Goal: Information Seeking & Learning: Check status

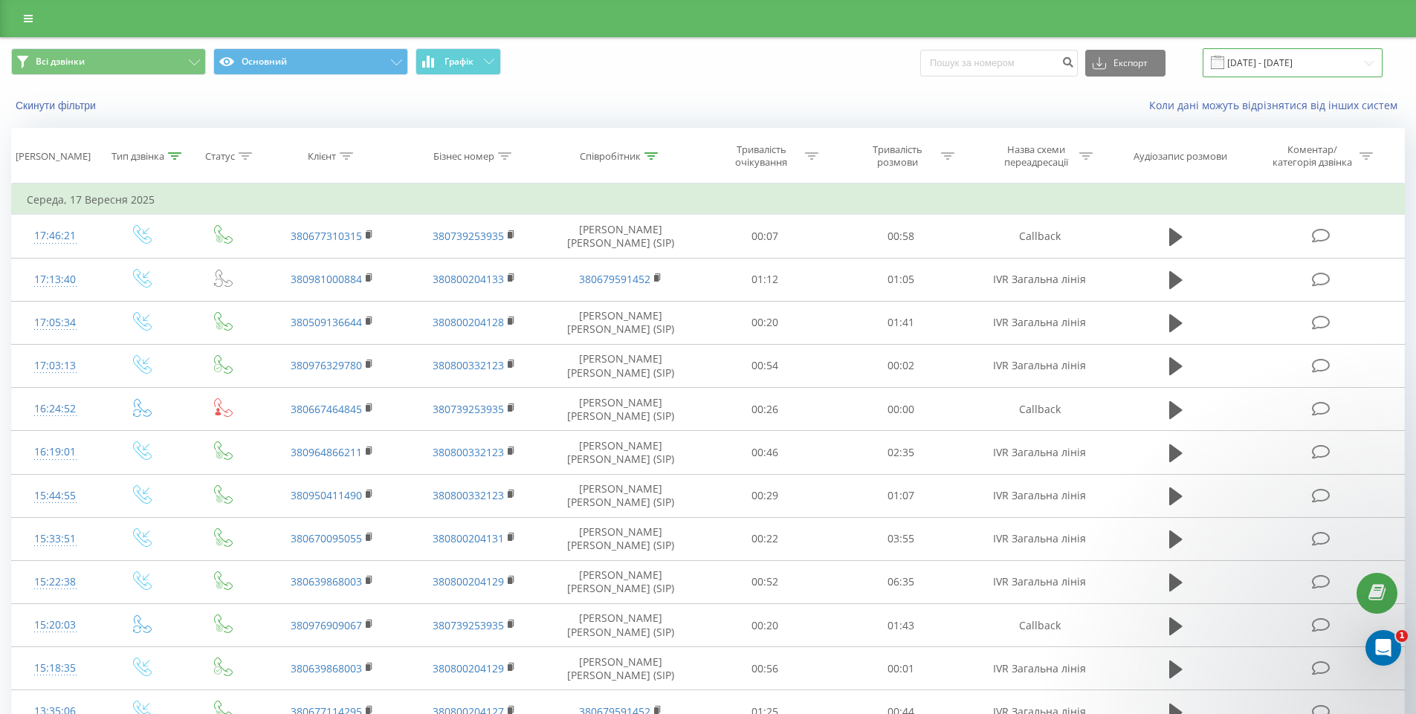
click at [1321, 58] on input "17.09.2025 - 17.09.2025" at bounding box center [1292, 62] width 180 height 29
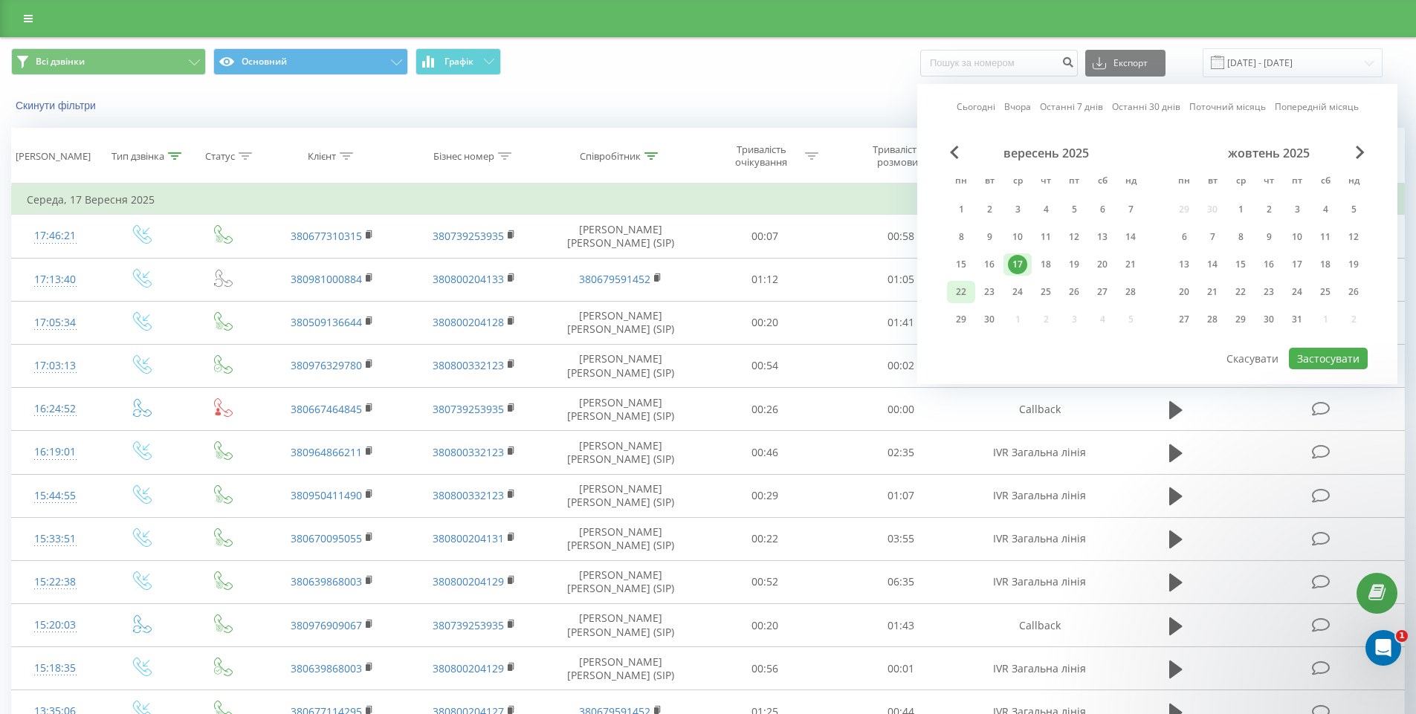
click at [968, 290] on div "22" at bounding box center [960, 291] width 19 height 19
click at [1339, 366] on button "Застосувати" at bounding box center [1328, 359] width 79 height 22
type input "[DATE] - [DATE]"
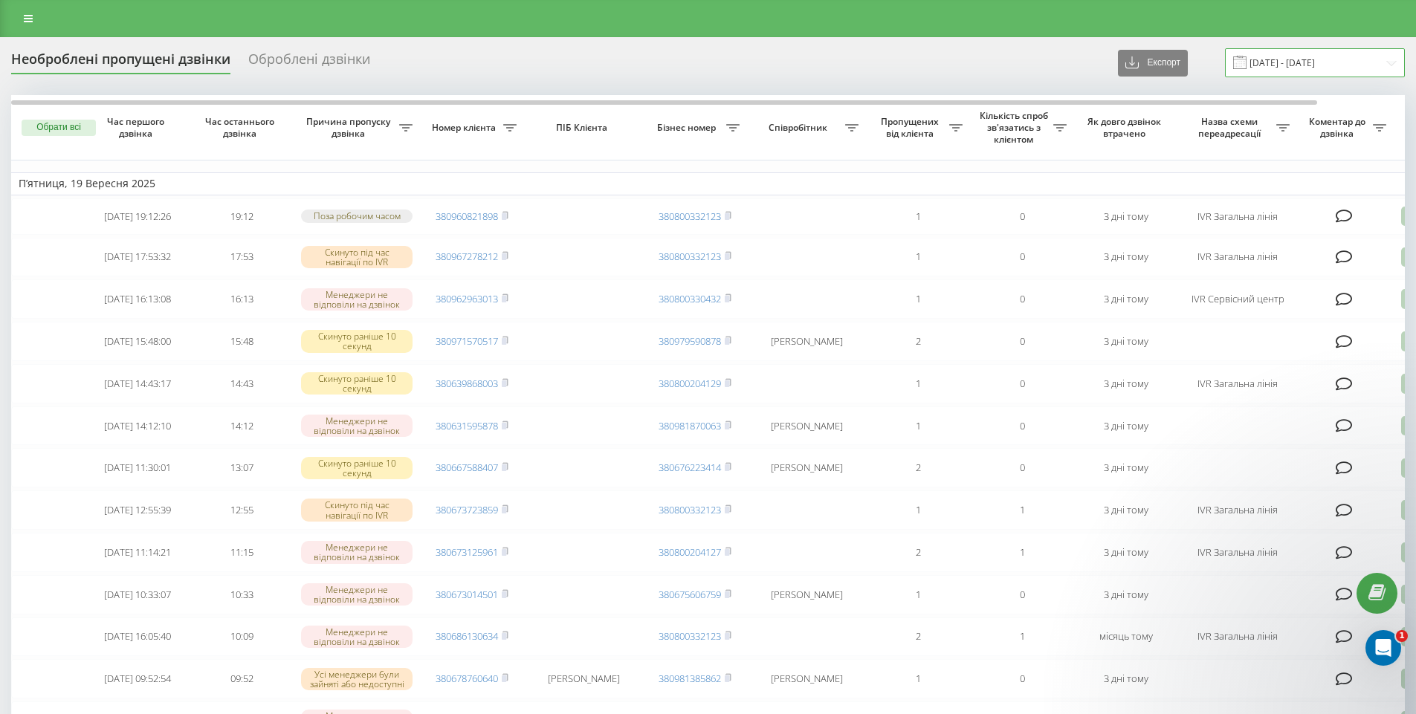
click at [1289, 71] on input "19.09.2025 - 19.09.2025" at bounding box center [1315, 62] width 180 height 29
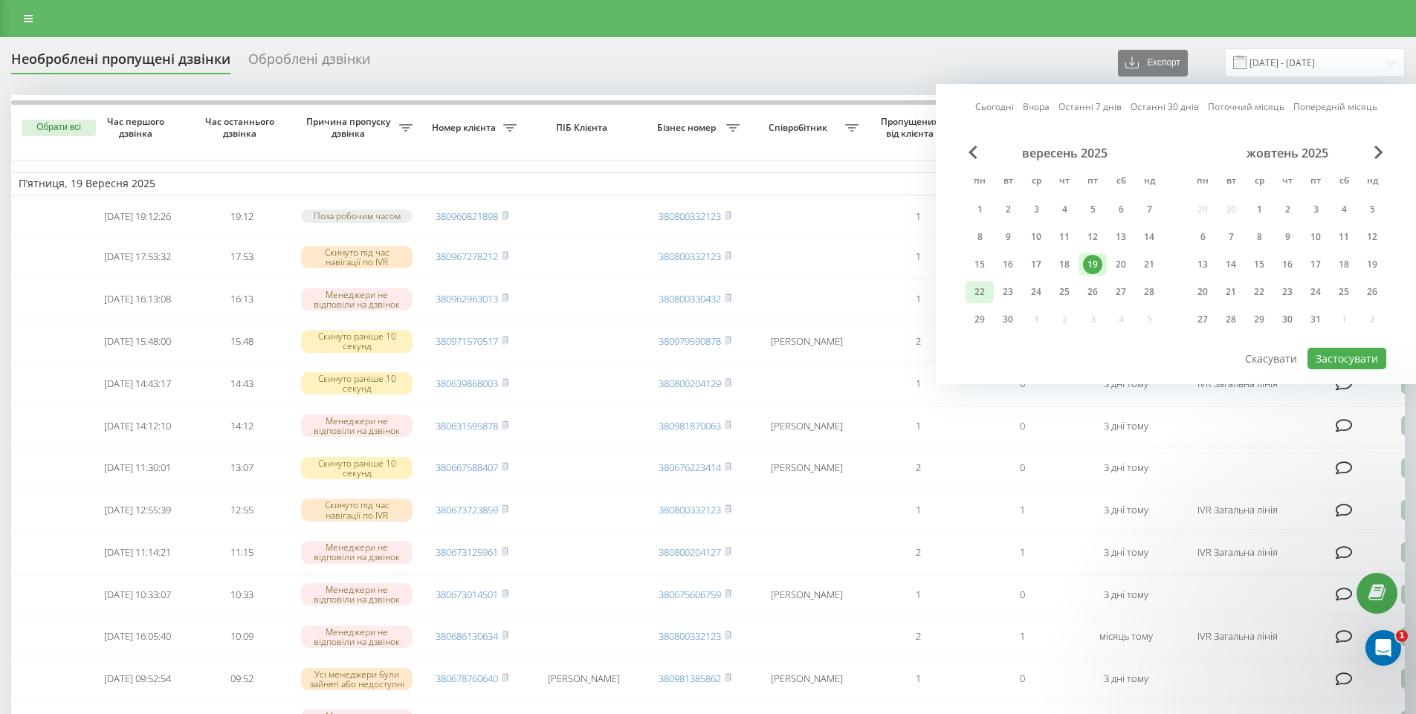
click at [979, 295] on div "22" at bounding box center [979, 291] width 19 height 19
click at [1347, 364] on button "Застосувати" at bounding box center [1346, 359] width 79 height 22
type input "[DATE] - [DATE]"
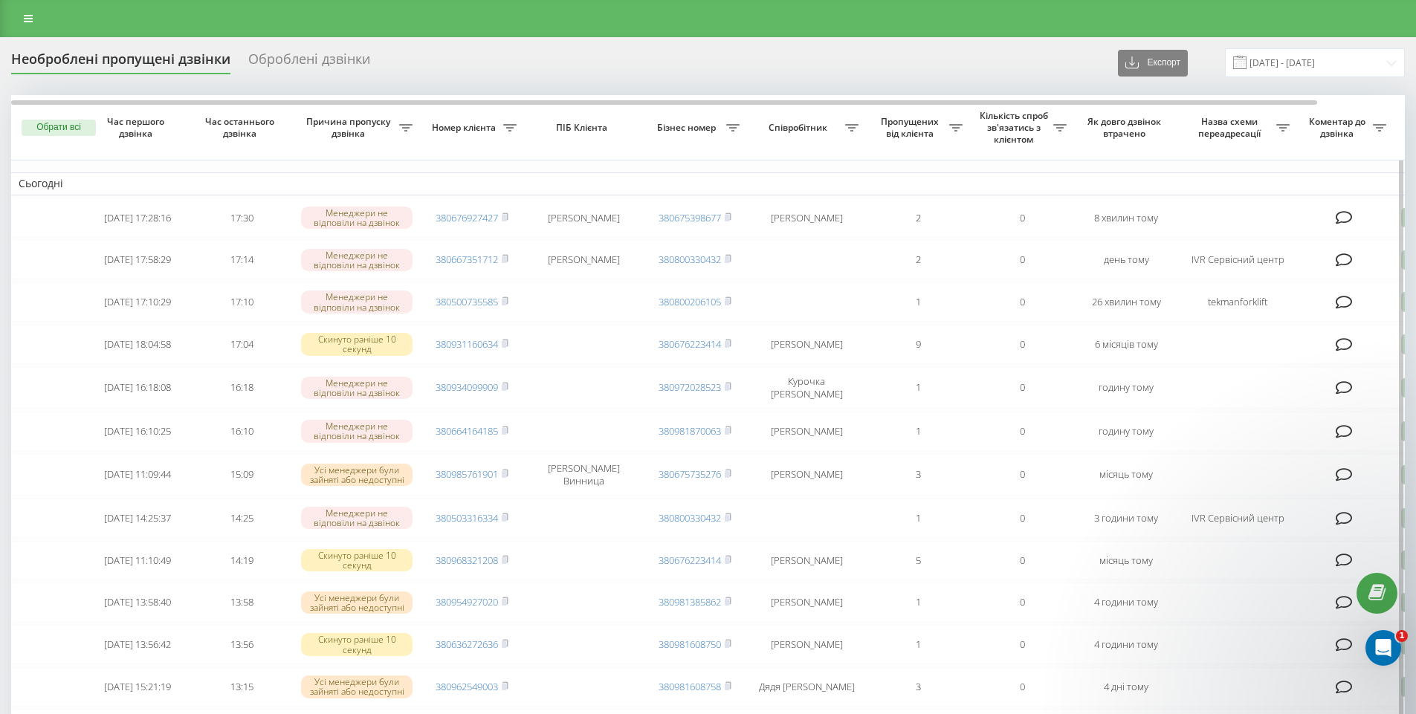
click at [852, 126] on icon at bounding box center [851, 127] width 13 height 7
click at [1221, 133] on span "Назва схеми переадресації" at bounding box center [1230, 127] width 91 height 23
click at [1282, 129] on icon at bounding box center [1282, 127] width 13 height 7
click at [1285, 187] on div at bounding box center [1274, 184] width 143 height 14
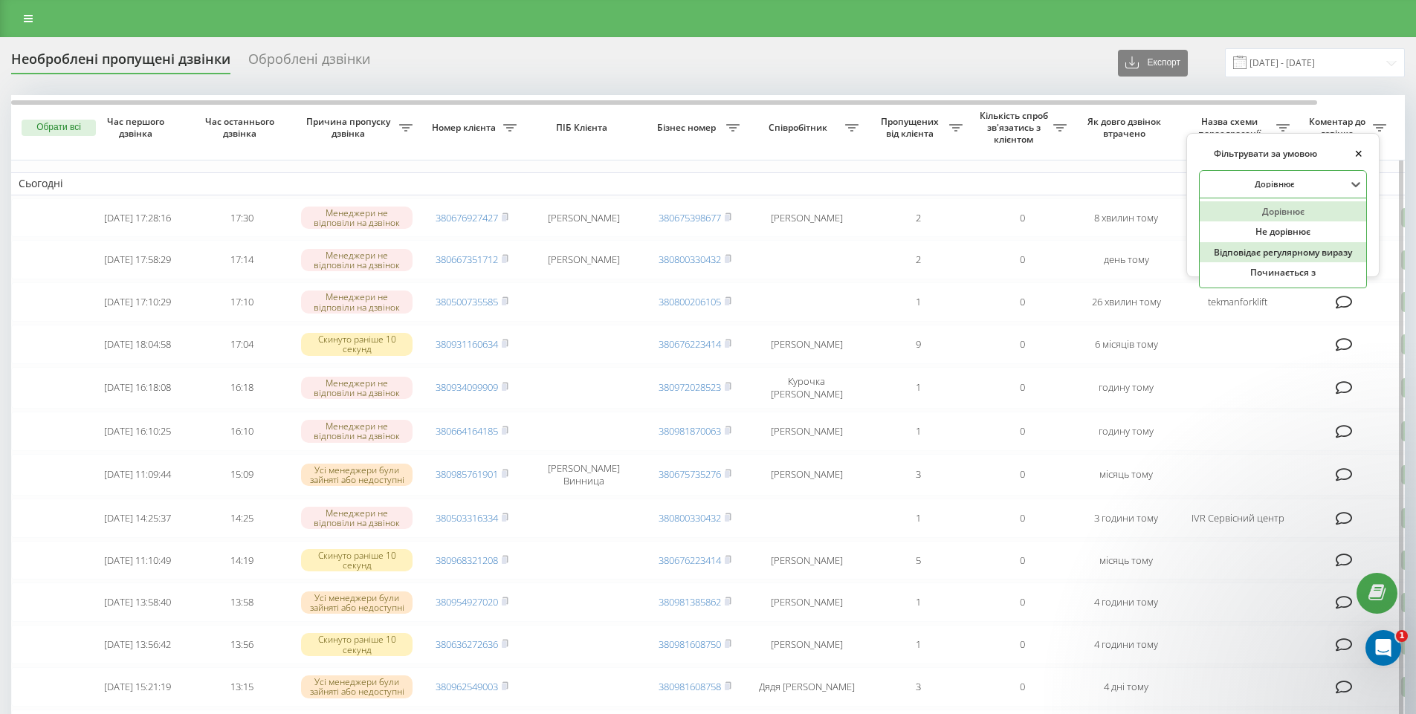
click at [1270, 254] on div "Відповідає регулярному виразу" at bounding box center [1282, 252] width 166 height 21
click at [1327, 219] on input "text" at bounding box center [1283, 219] width 168 height 26
type input "IVR Загальна лінія|Callback"
click at [1312, 248] on span "OK" at bounding box center [1333, 247] width 42 height 23
